Goal: Find contact information

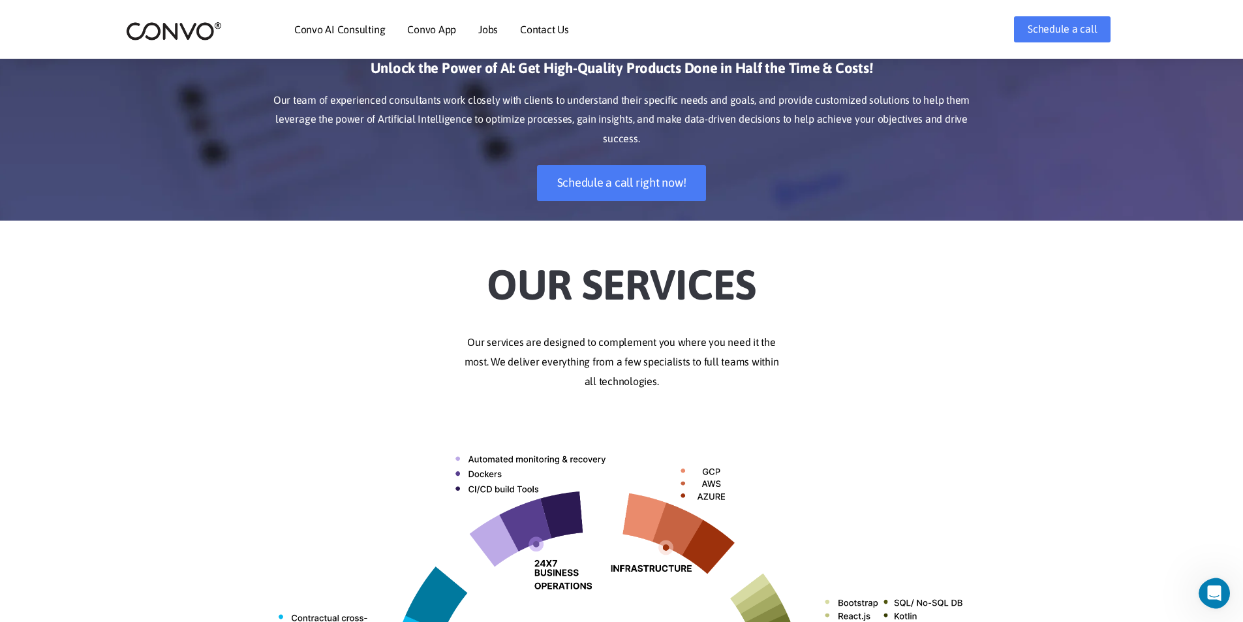
click at [531, 31] on link "Contact Us" at bounding box center [544, 29] width 49 height 10
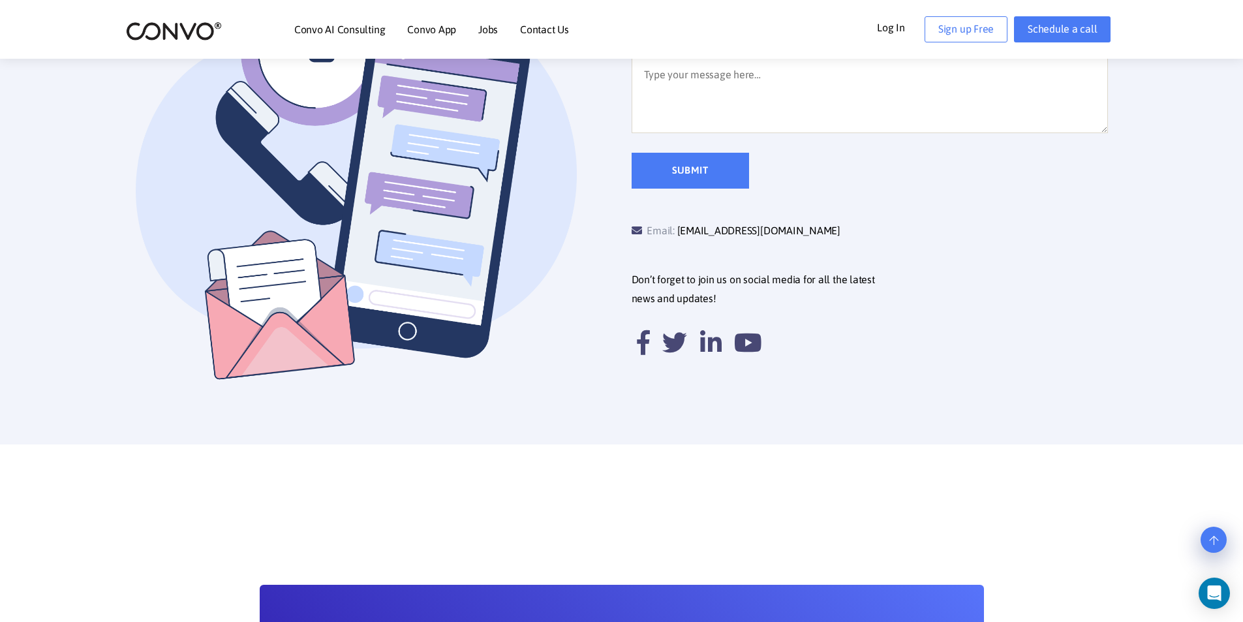
scroll to position [457, 0]
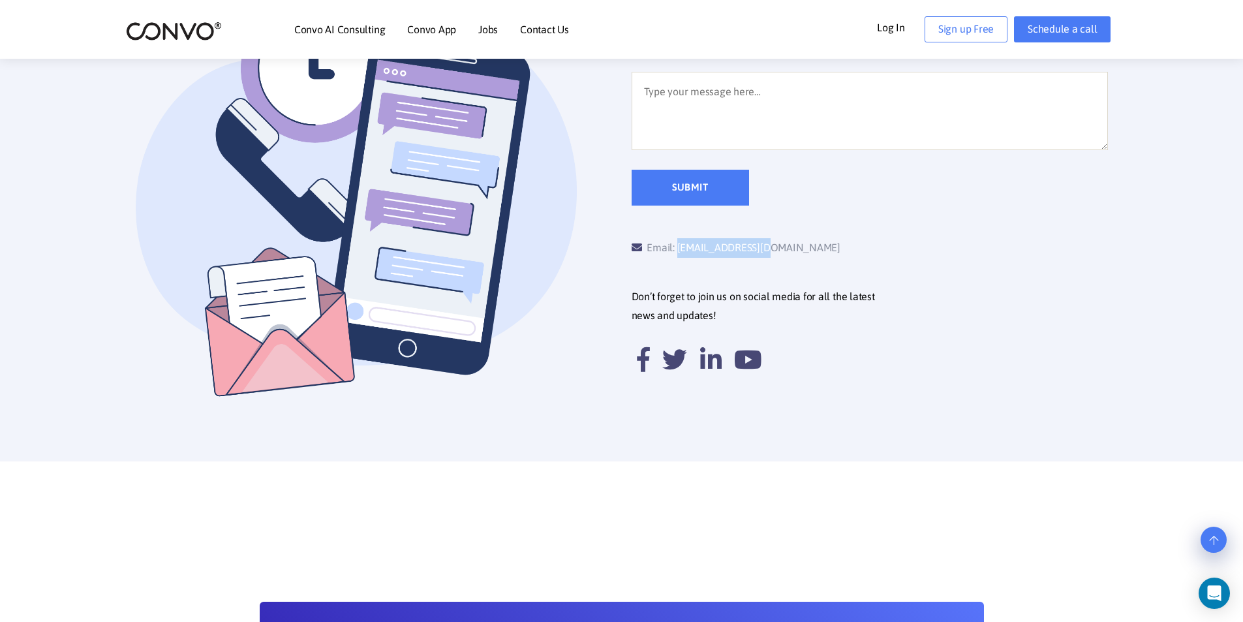
drag, startPoint x: 773, startPoint y: 255, endPoint x: 681, endPoint y: 254, distance: 92.7
click at [681, 254] on div "Email: support@convo.com" at bounding box center [751, 248] width 238 height 20
copy link "[EMAIL_ADDRESS][DOMAIN_NAME]"
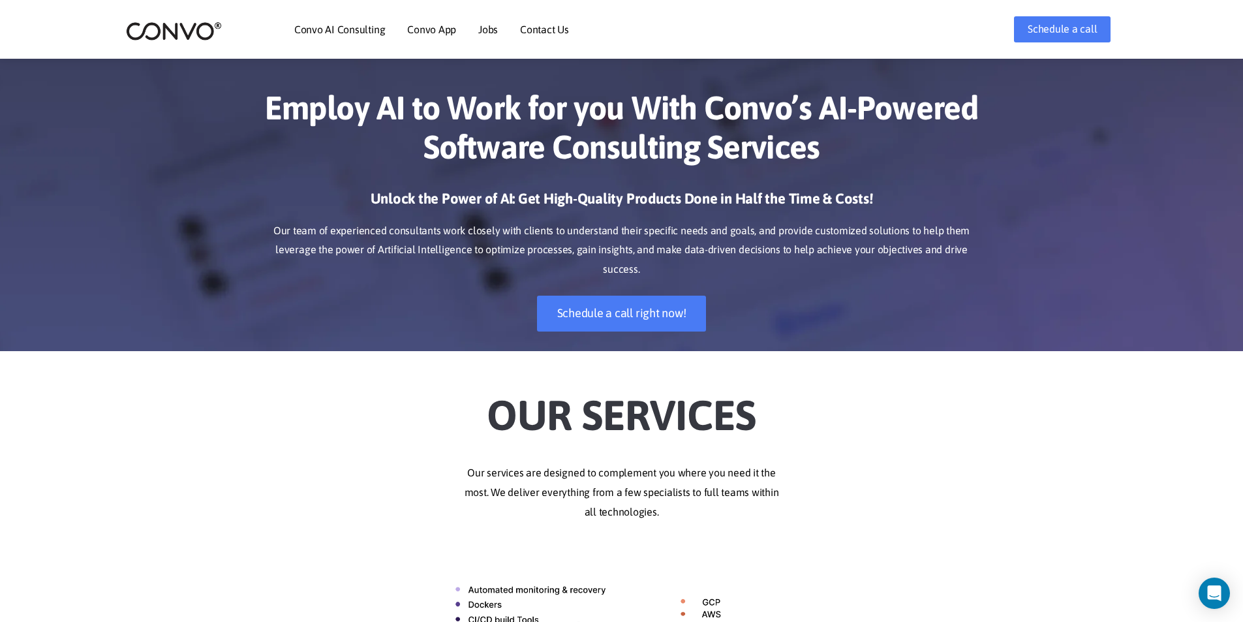
scroll to position [131, 0]
